Goal: Task Accomplishment & Management: Manage account settings

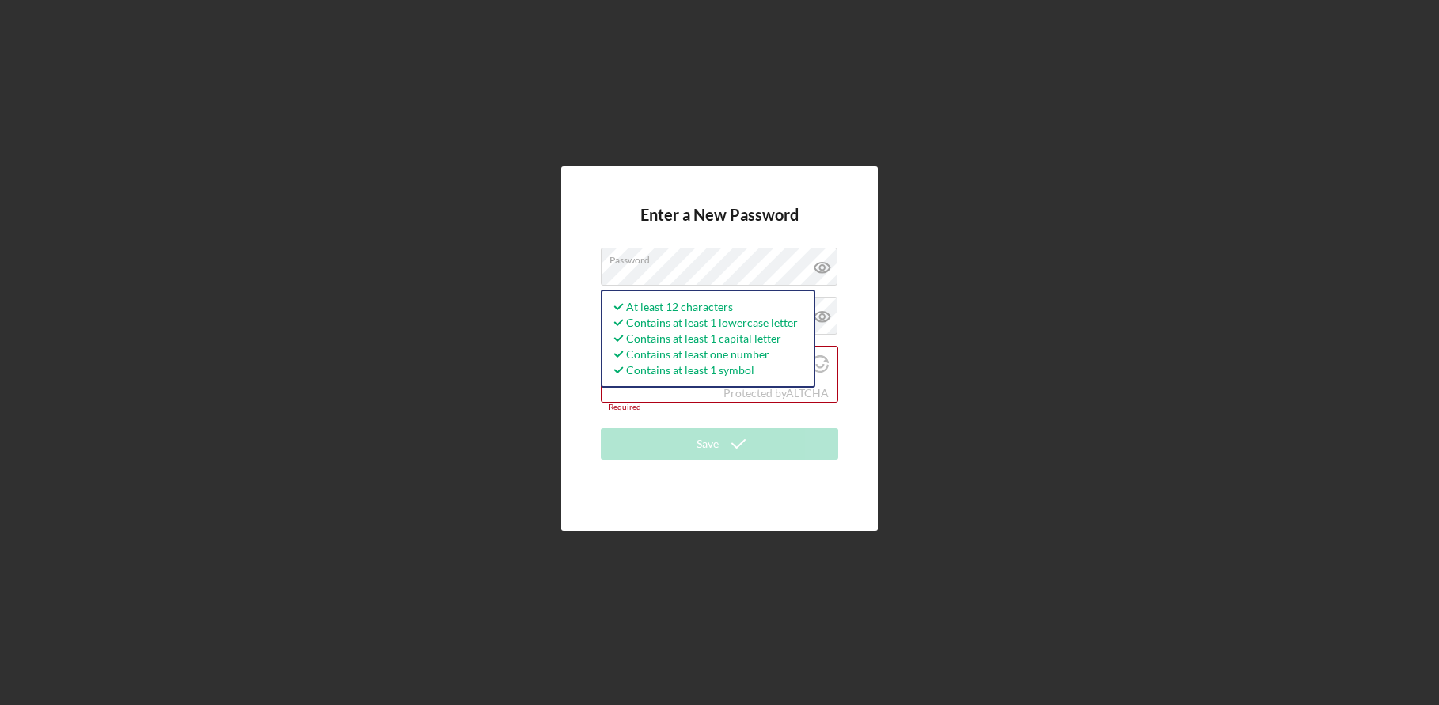
click at [590, 342] on div "Enter a New Password Password At least 12 characters Contains at least 1 lowerc…" at bounding box center [719, 348] width 317 height 364
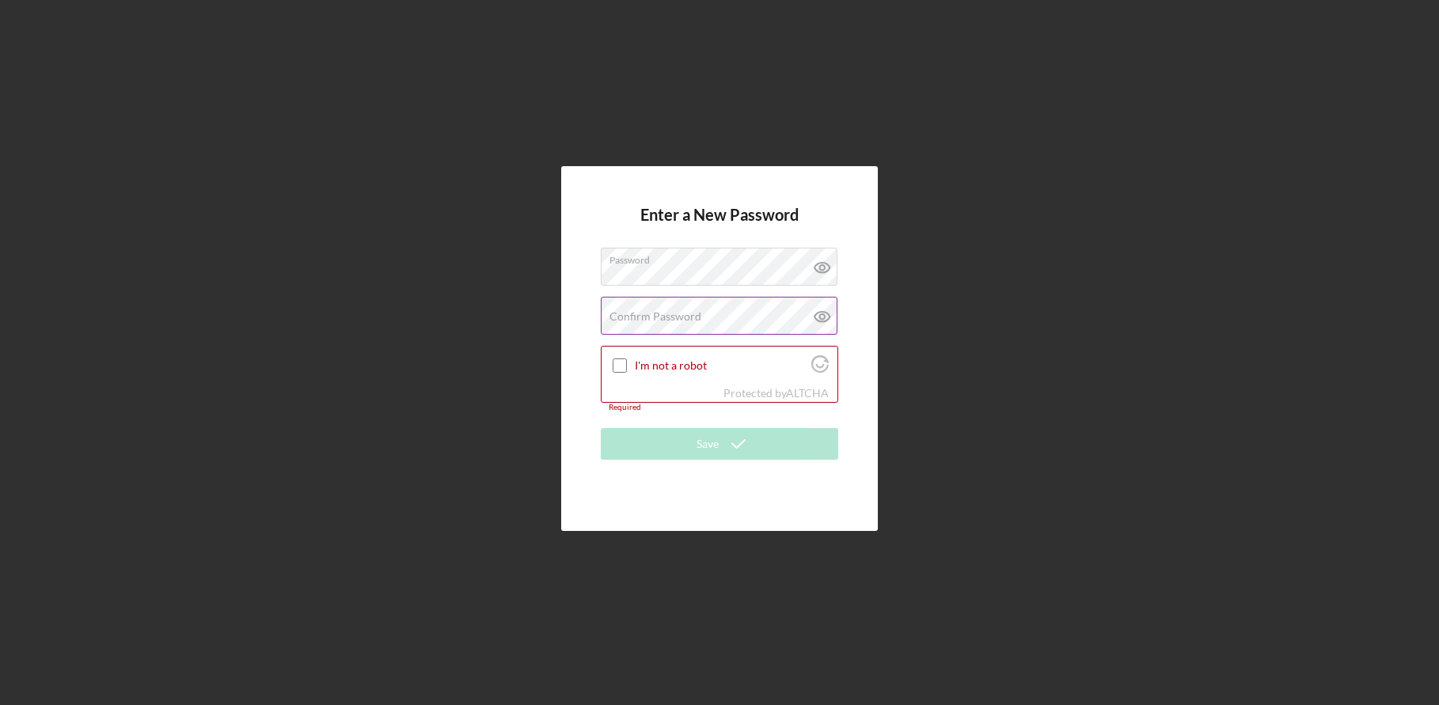
click at [639, 323] on label "Confirm Password" at bounding box center [656, 316] width 92 height 13
click at [859, 298] on div "Enter a New Password Password Confirm Password I'm not a robot Protected by ALT…" at bounding box center [719, 348] width 317 height 364
click at [622, 365] on input "I'm not a robot" at bounding box center [620, 366] width 14 height 14
checkbox input "true"
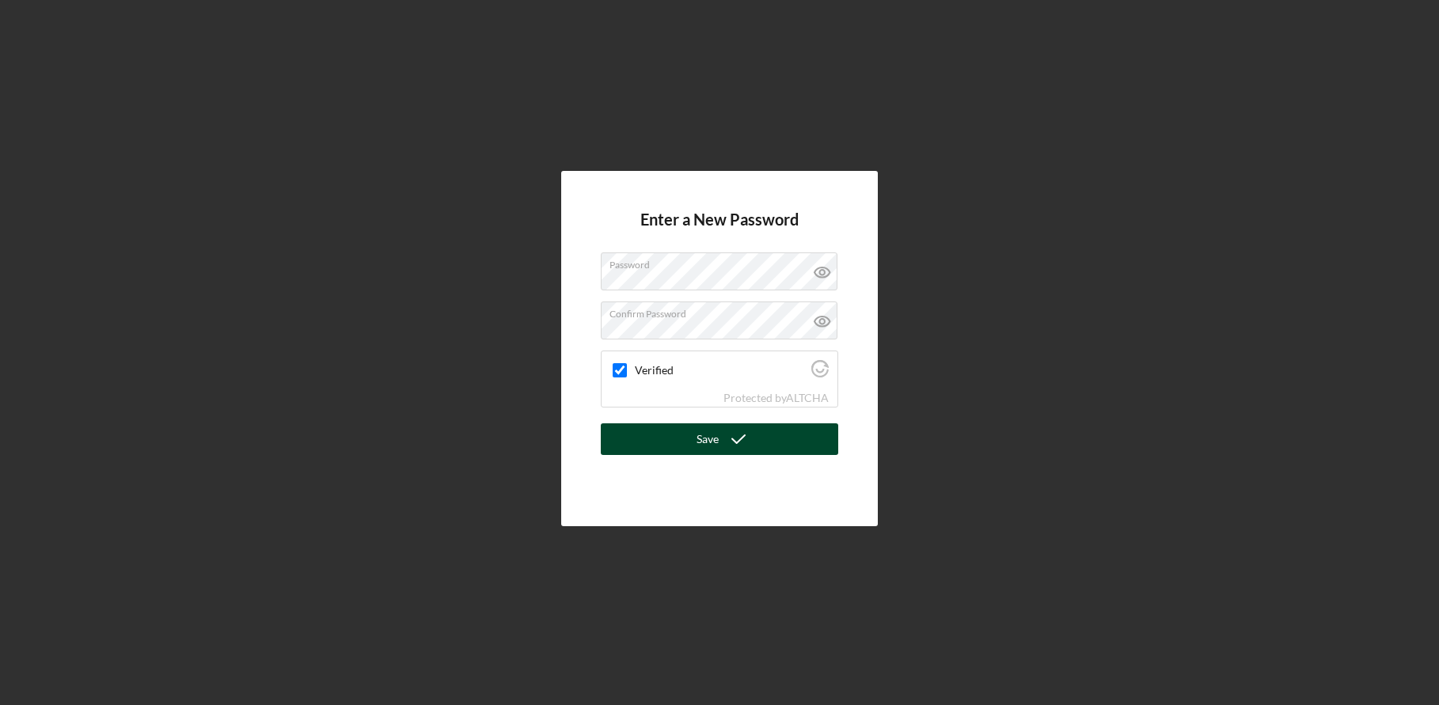
click at [717, 439] on div "Save" at bounding box center [708, 440] width 22 height 32
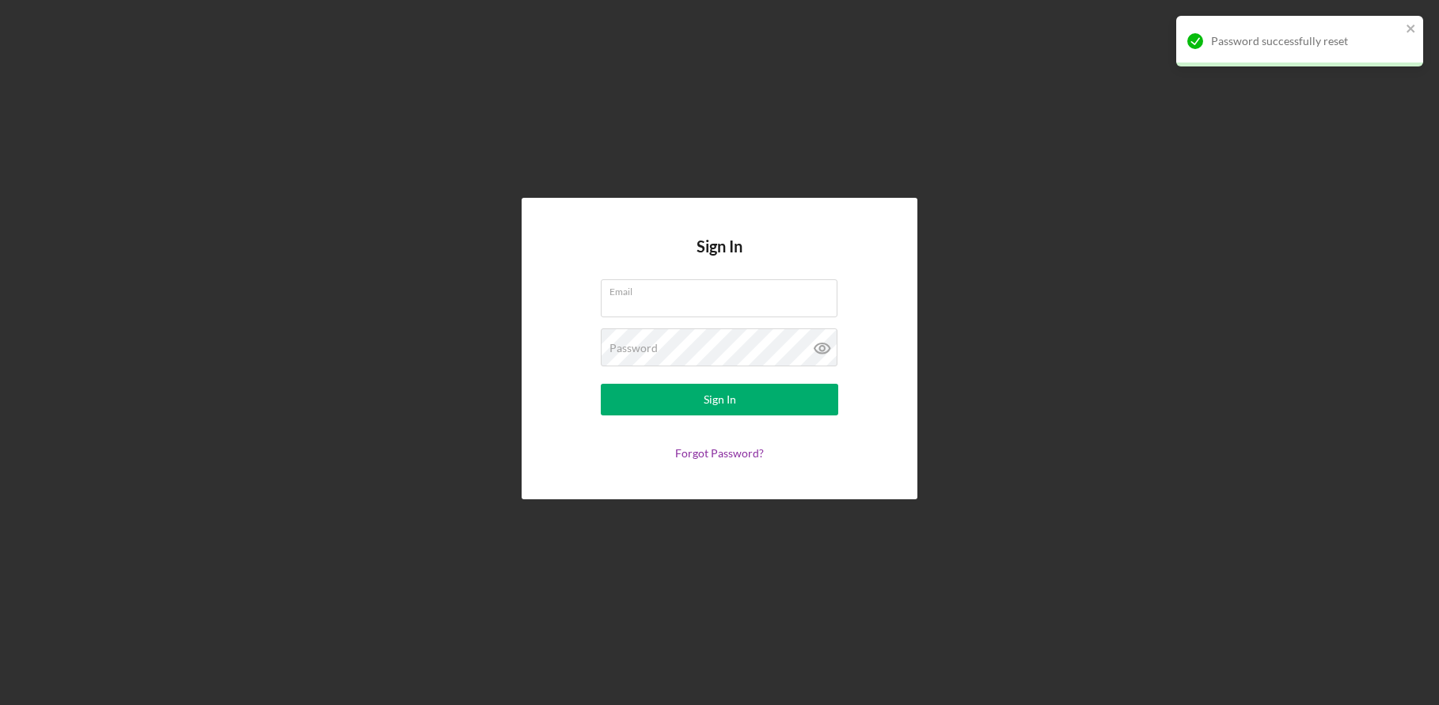
type input "[EMAIL_ADDRESS][DOMAIN_NAME]"
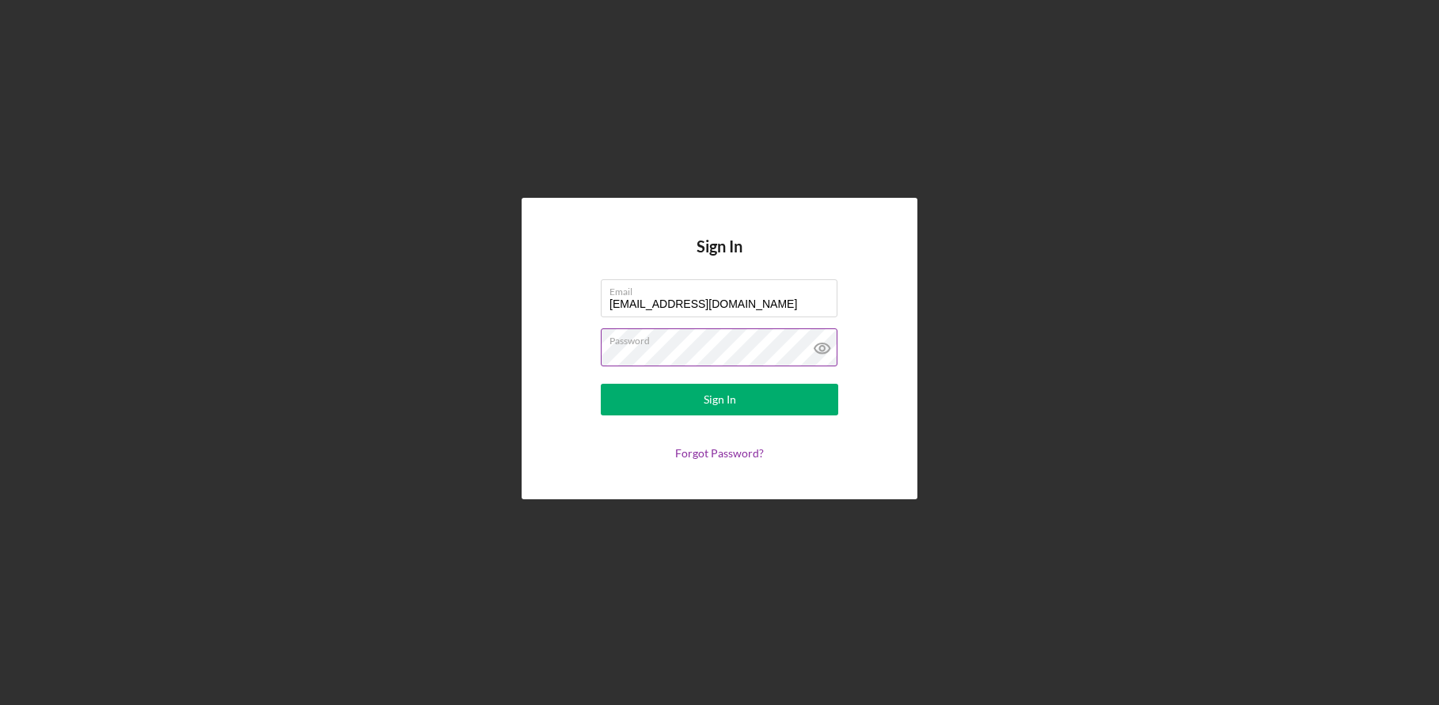
click at [822, 348] on icon at bounding box center [823, 349] width 40 height 40
click at [819, 352] on line at bounding box center [821, 348] width 13 height 13
click at [720, 405] on div "Sign In" at bounding box center [720, 400] width 32 height 32
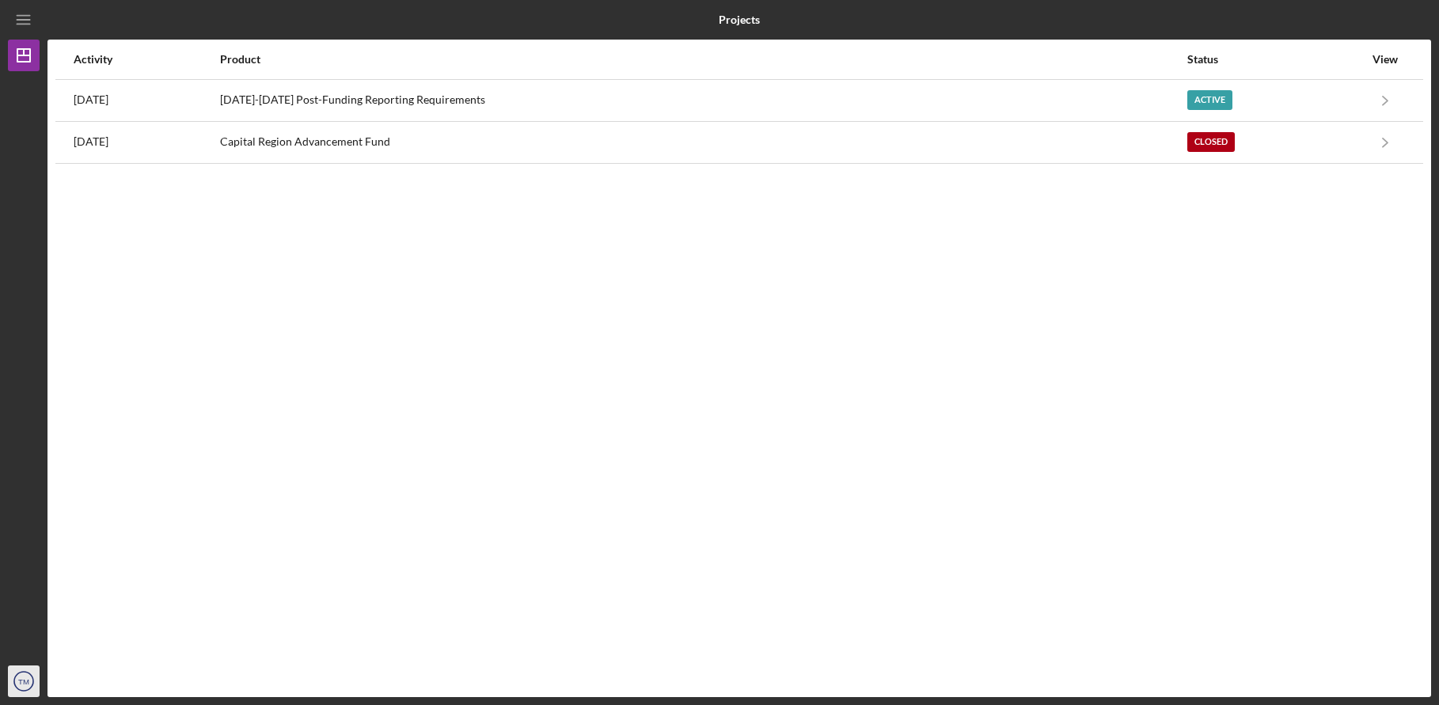
click at [23, 683] on text "TM" at bounding box center [23, 682] width 11 height 9
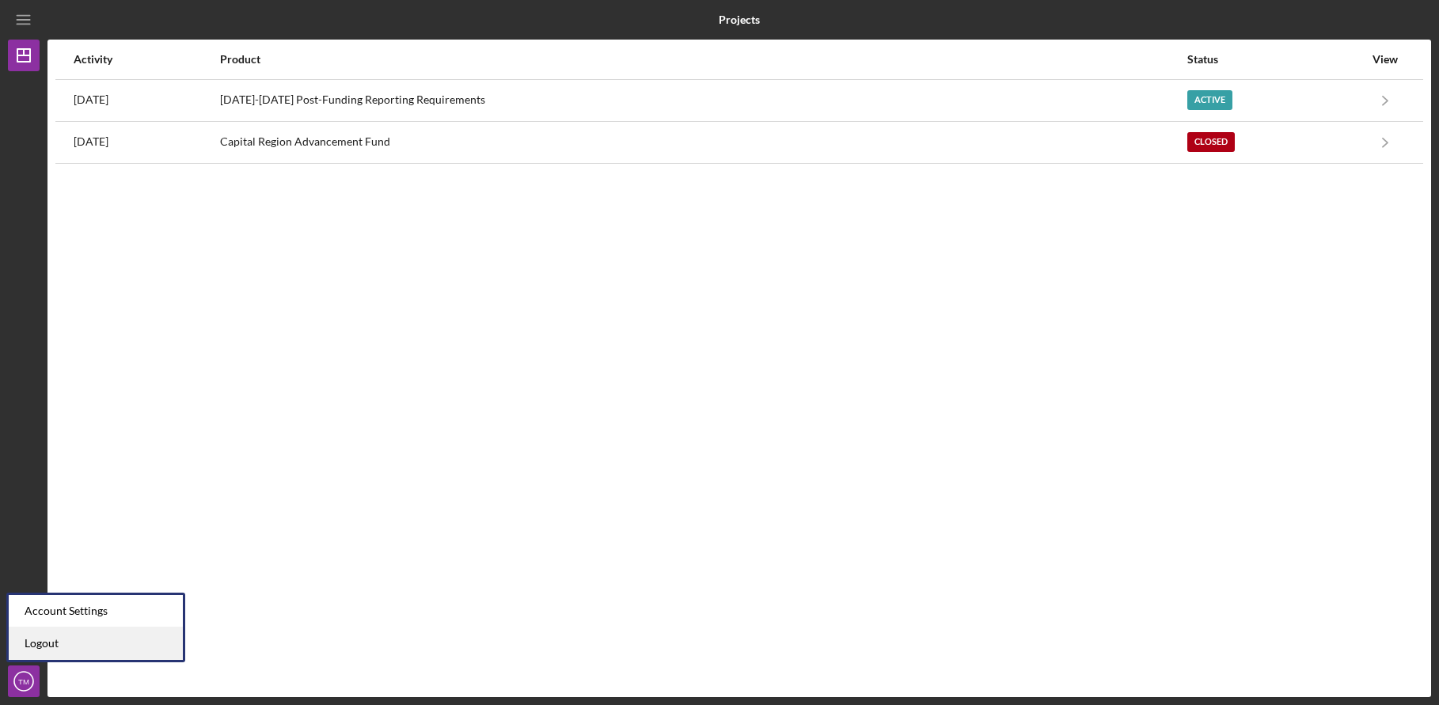
click at [50, 645] on link "Logout" at bounding box center [96, 644] width 174 height 32
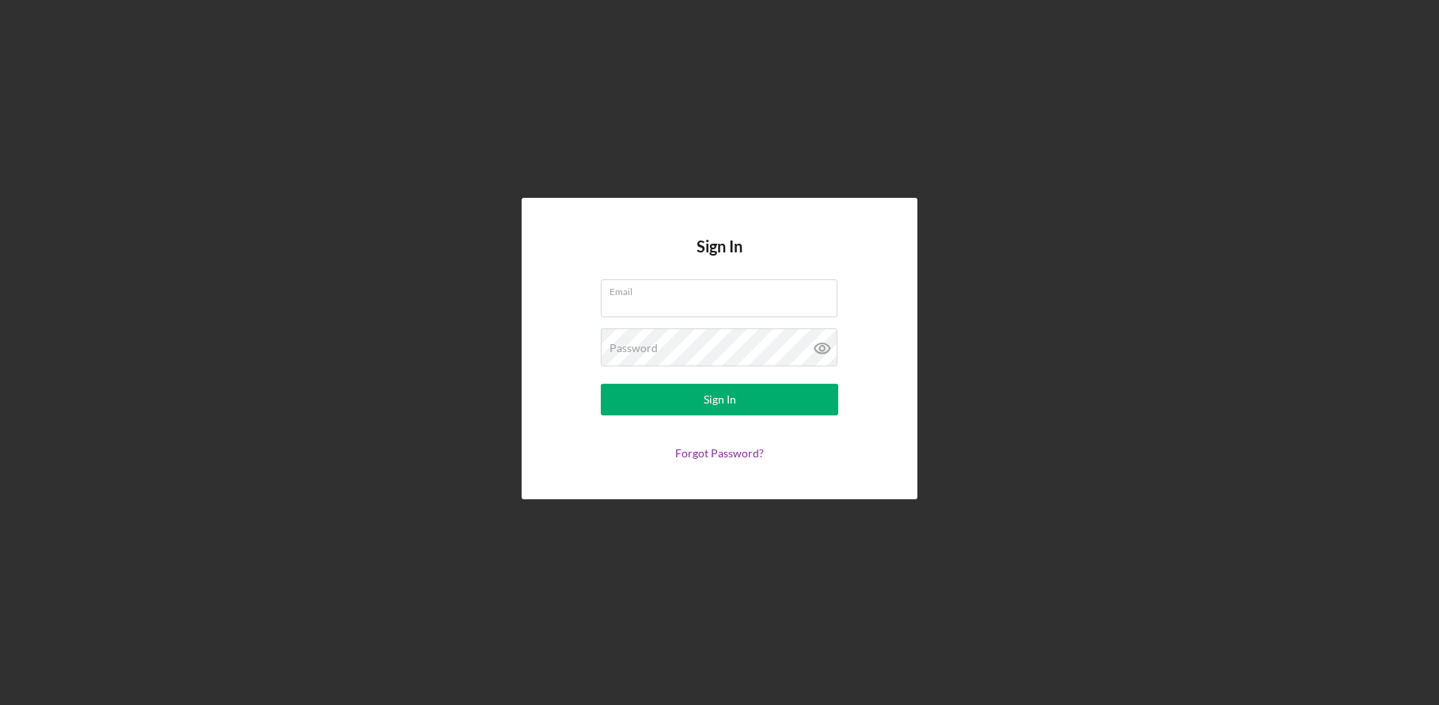
type input "[EMAIL_ADDRESS][DOMAIN_NAME]"
